Goal: Find specific page/section: Find specific page/section

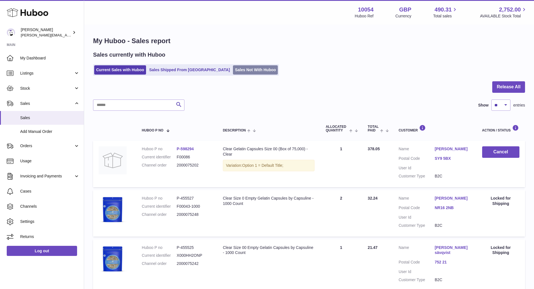
click at [233, 72] on link "Sales Not With Huboo" at bounding box center [255, 69] width 45 height 9
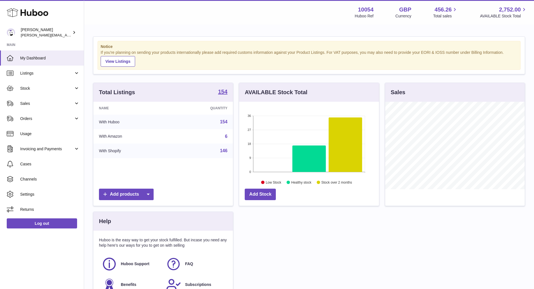
scroll to position [88, 140]
click at [36, 99] on link "Sales" at bounding box center [42, 103] width 84 height 15
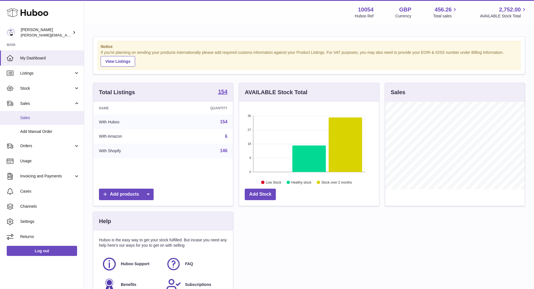
click at [47, 116] on span "Sales" at bounding box center [49, 117] width 59 height 5
